Goal: Task Accomplishment & Management: Use online tool/utility

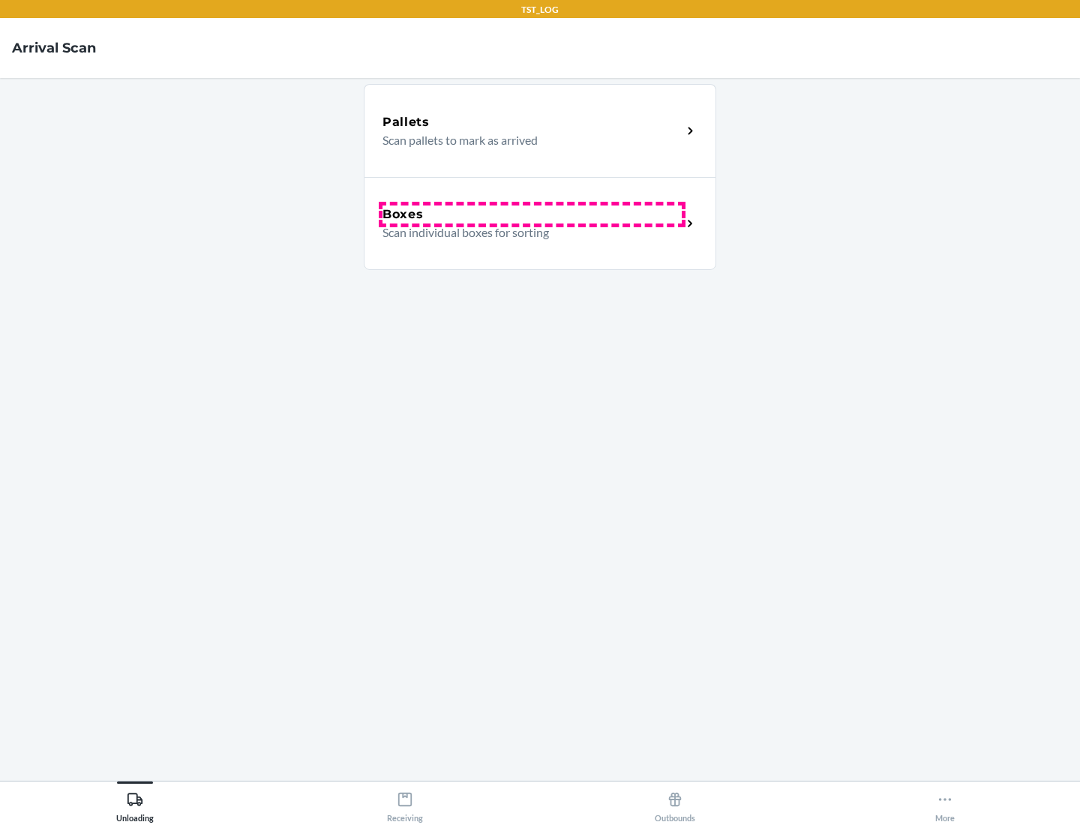
click at [532, 215] on div "Boxes" at bounding box center [532, 215] width 299 height 18
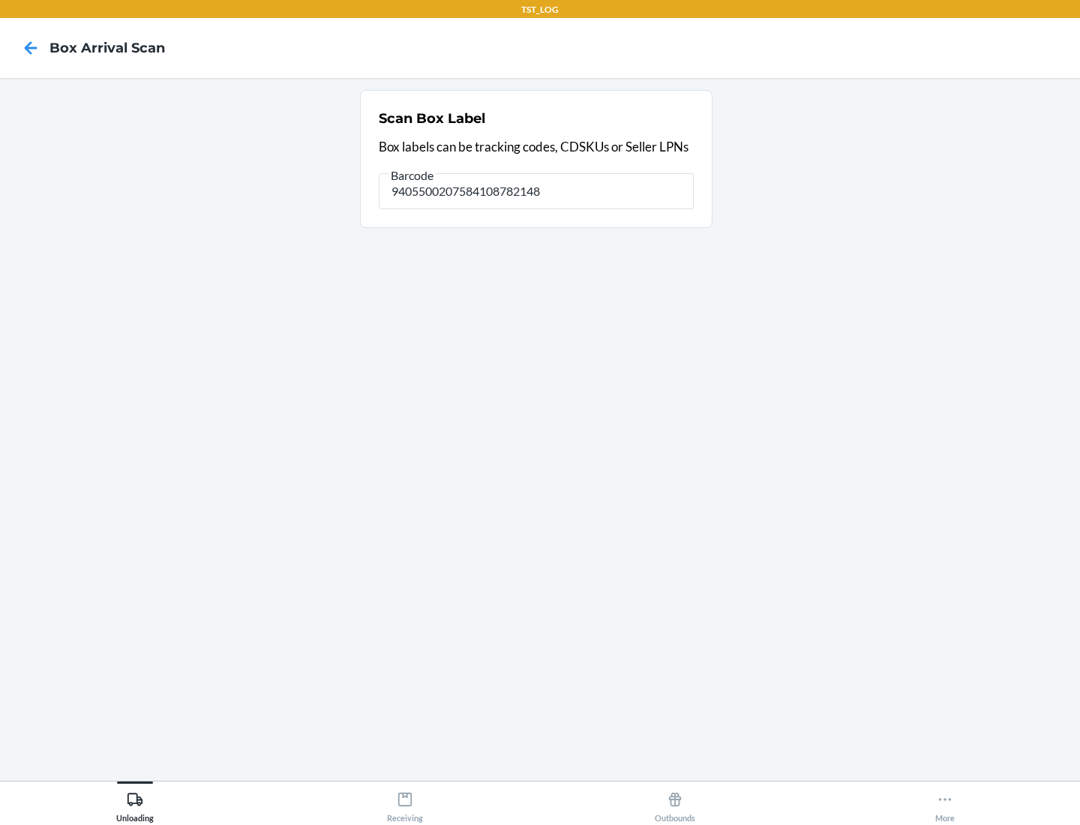
type input "9405500207584108782148"
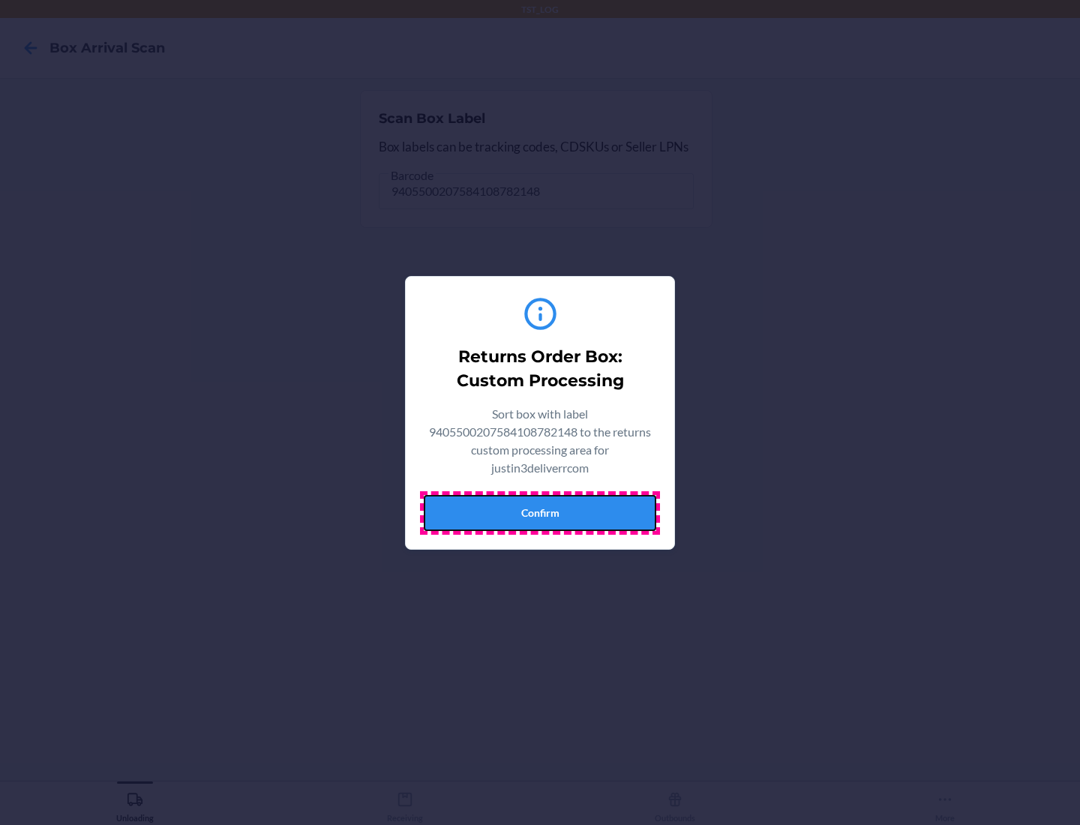
click at [540, 512] on button "Confirm" at bounding box center [540, 513] width 233 height 36
